Goal: Task Accomplishment & Management: Use online tool/utility

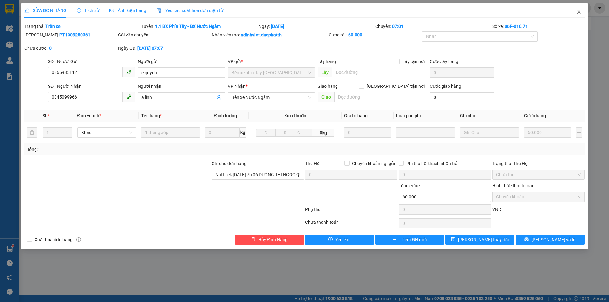
click at [579, 15] on span "Close" at bounding box center [579, 12] width 18 height 18
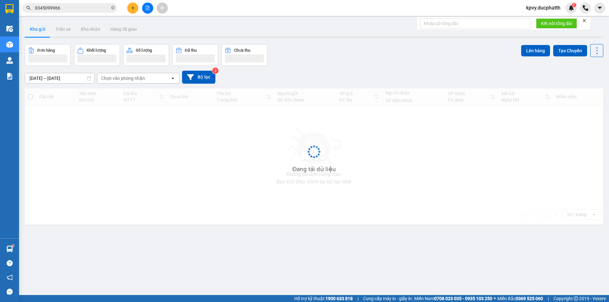
click at [544, 6] on span "kpvy.ducphatth" at bounding box center [543, 8] width 44 height 8
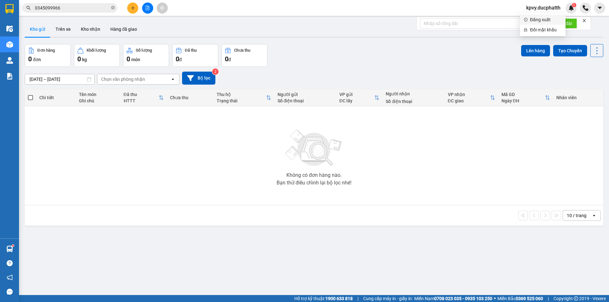
click at [540, 19] on span "Đăng xuất" at bounding box center [546, 19] width 32 height 7
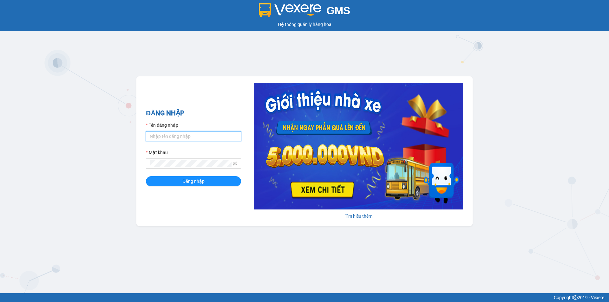
click at [181, 138] on input "Tên đăng nhập" at bounding box center [193, 136] width 95 height 10
type input "ntdung.ducphatth"
click at [146, 176] on button "Đăng nhập" at bounding box center [193, 181] width 95 height 10
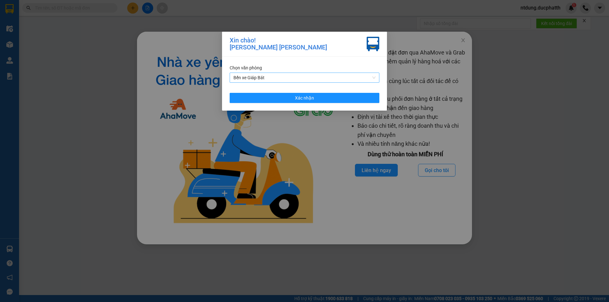
click at [282, 79] on span "Bến xe Giáp Bát" at bounding box center [304, 78] width 142 height 10
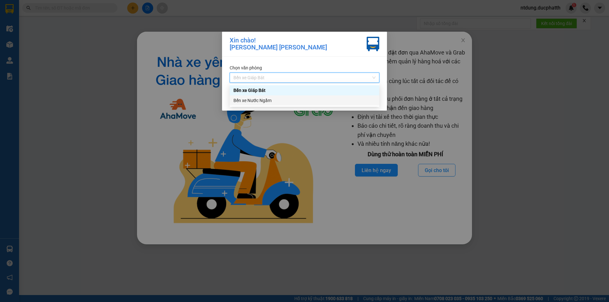
drag, startPoint x: 281, startPoint y: 92, endPoint x: 280, endPoint y: 99, distance: 6.7
click at [280, 99] on div "Bến xe [PERSON_NAME] Bát [PERSON_NAME] xe Nước Ngầm" at bounding box center [305, 95] width 150 height 20
click at [280, 99] on div "Bến xe Nước Ngầm" at bounding box center [304, 100] width 142 height 7
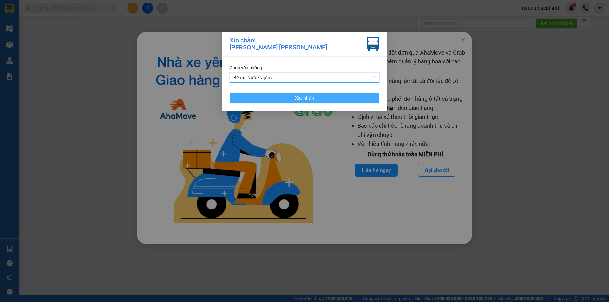
click at [279, 98] on button "Xác nhận" at bounding box center [305, 98] width 150 height 10
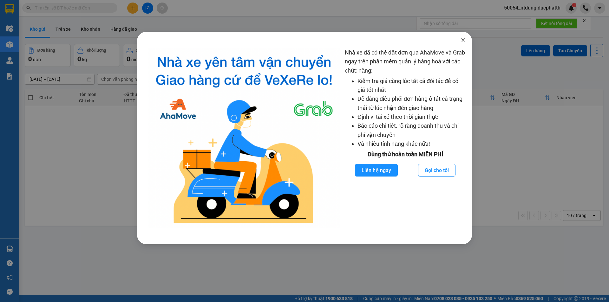
click at [460, 39] on span "Close" at bounding box center [463, 41] width 18 height 18
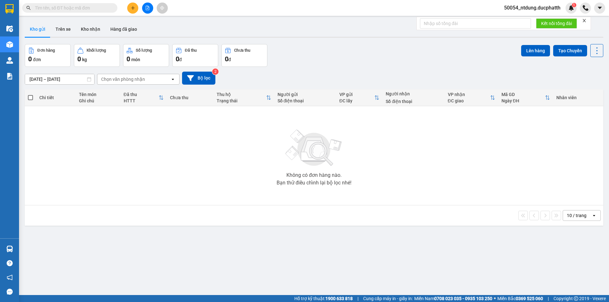
click at [305, 56] on div "Đơn hàng 0 đơn Khối lượng 0 kg Số lượng 0 món Đã thu 0 đ Chưa thu 0 đ Lên hàng …" at bounding box center [314, 55] width 579 height 23
click at [163, 156] on div "Không có đơn hàng nào. Bạn thử điều chỉnh lại bộ lọc nhé!" at bounding box center [314, 155] width 572 height 95
